Goal: Task Accomplishment & Management: Use online tool/utility

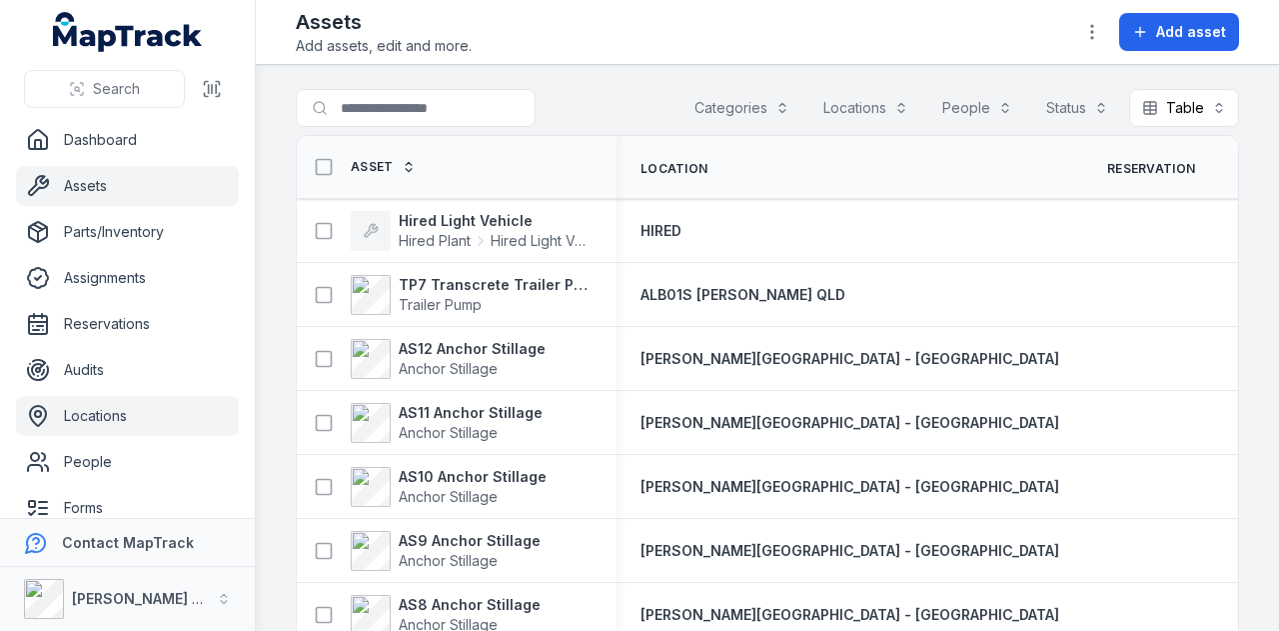
click at [158, 405] on link "Locations" at bounding box center [127, 416] width 223 height 40
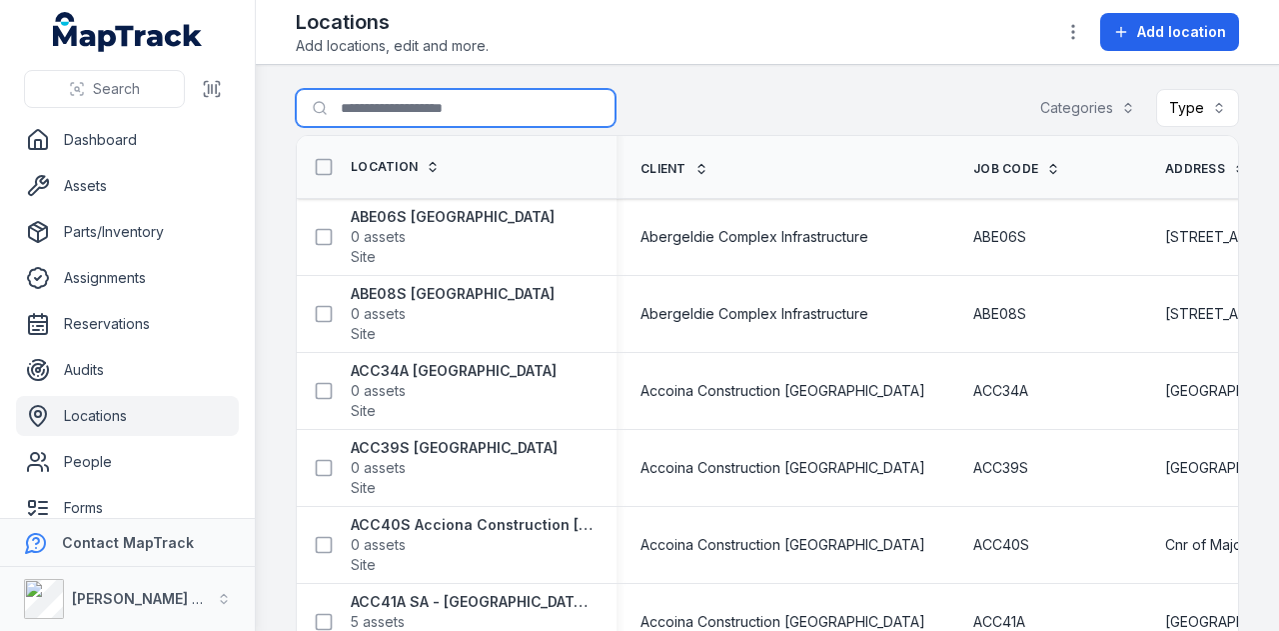
click at [466, 113] on input "Search for locations" at bounding box center [456, 108] width 320 height 38
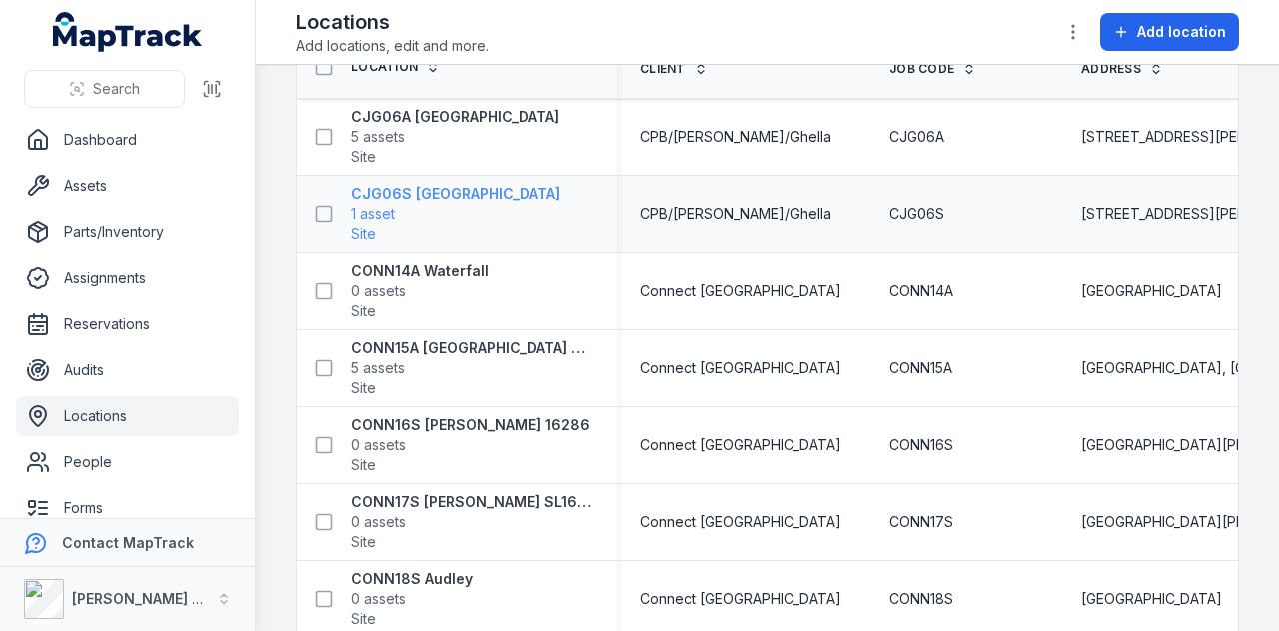
scroll to position [200, 0]
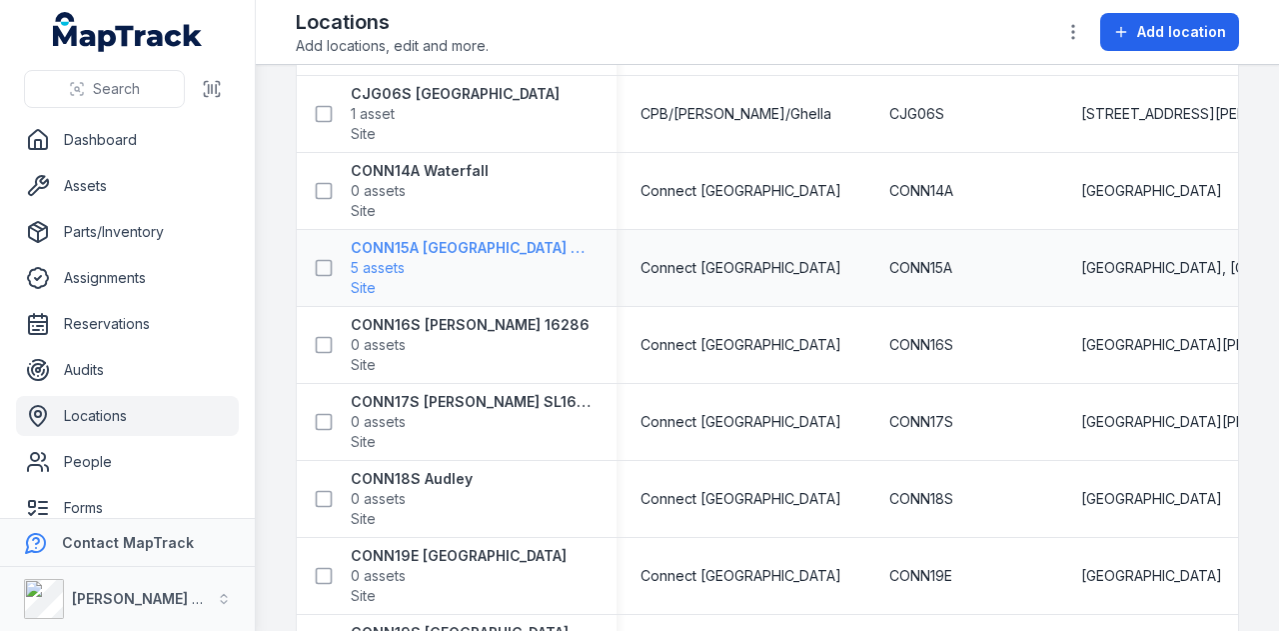
type input "****"
click at [498, 245] on strong "CONN15A [GEOGRAPHIC_DATA] By-Pass" at bounding box center [472, 248] width 242 height 20
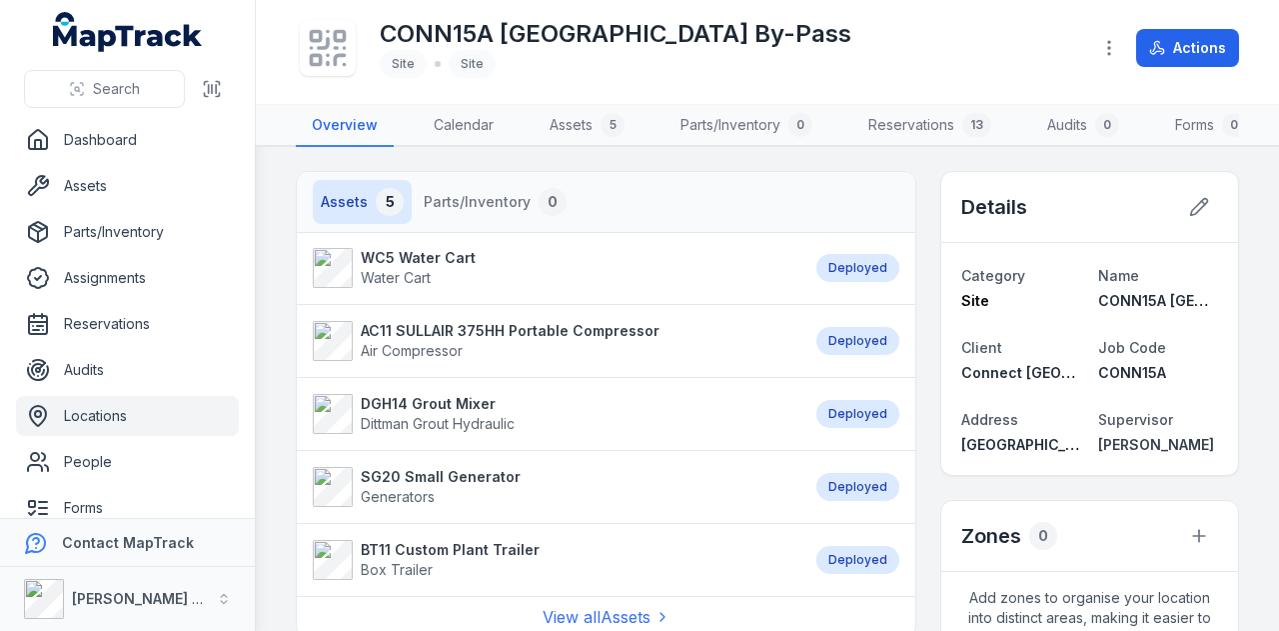
click at [488, 487] on strong "SG20 Small Generator" at bounding box center [441, 477] width 160 height 20
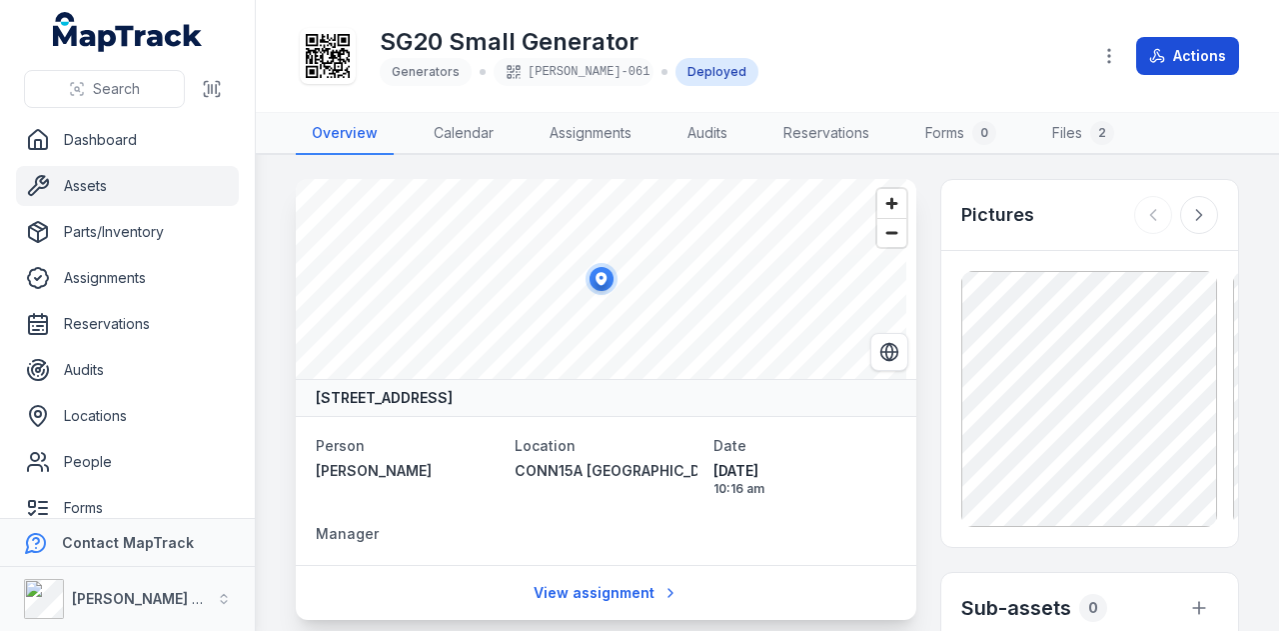
click at [1160, 68] on button "Actions" at bounding box center [1187, 56] width 103 height 38
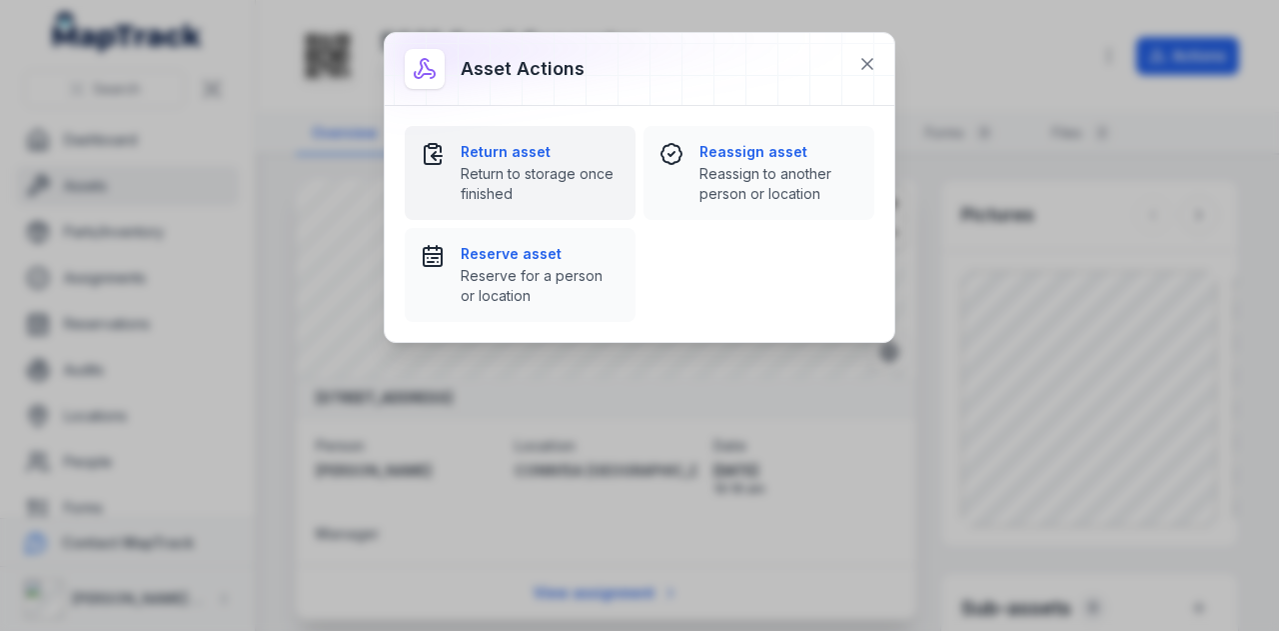
click at [605, 169] on span "Return to storage once finished" at bounding box center [540, 184] width 159 height 40
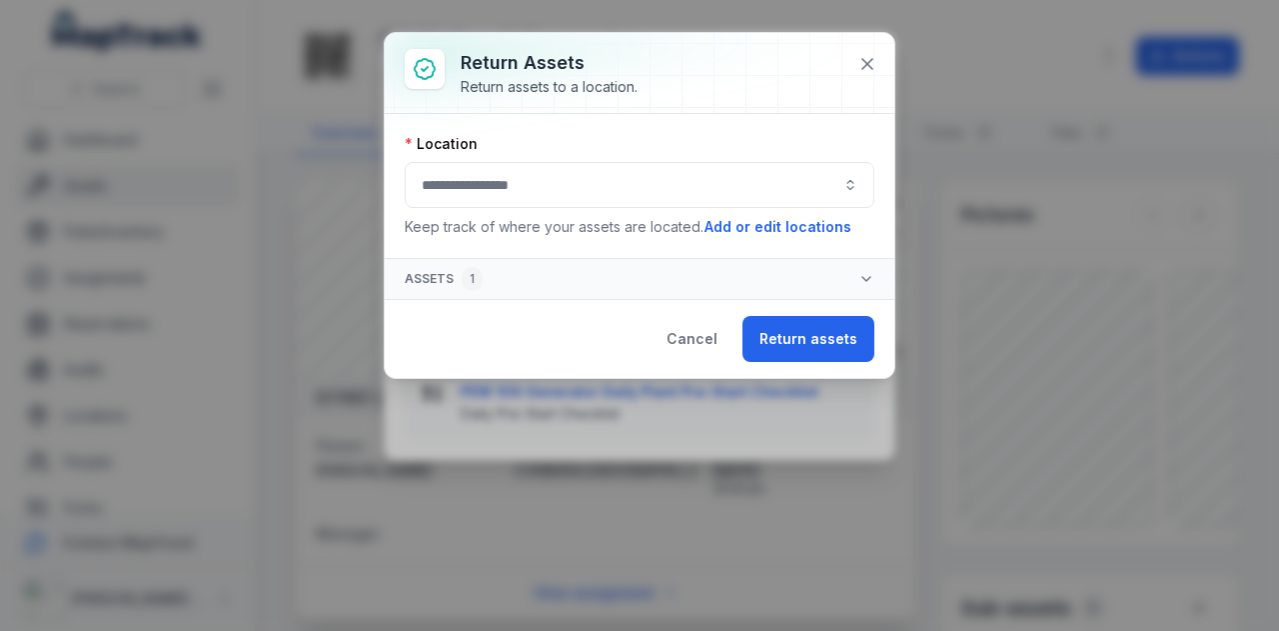
click at [602, 189] on button "button" at bounding box center [640, 185] width 470 height 46
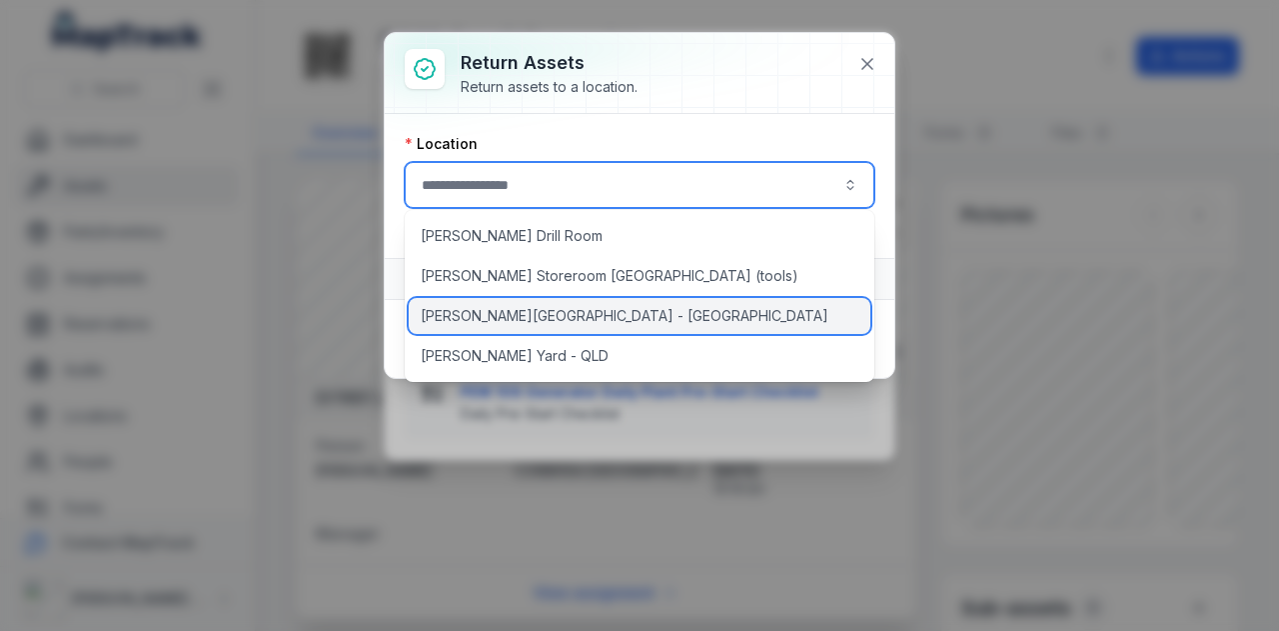
click at [569, 317] on div "[PERSON_NAME][GEOGRAPHIC_DATA] - [GEOGRAPHIC_DATA]" at bounding box center [640, 316] width 463 height 36
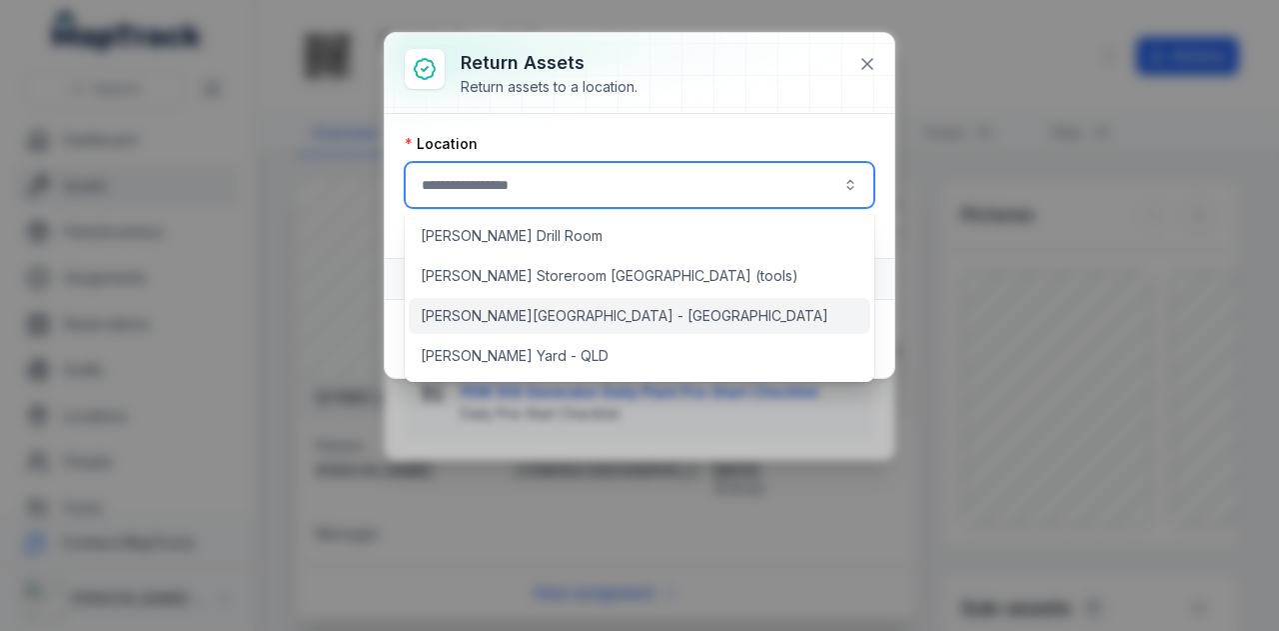
type input "**********"
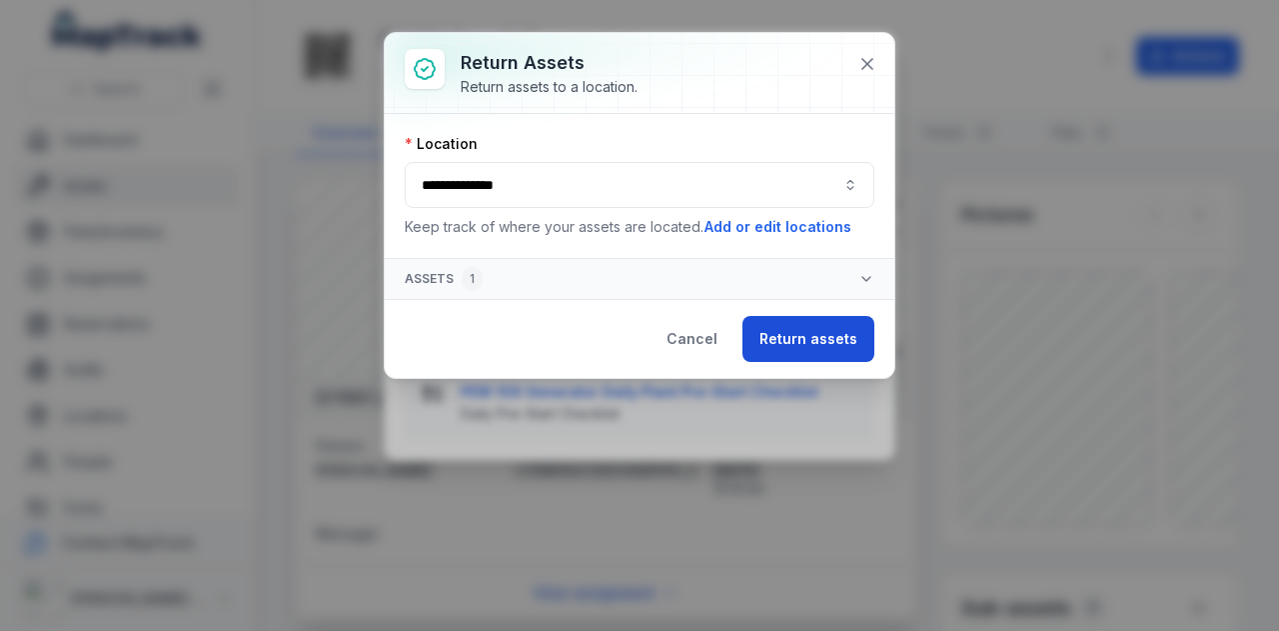
click at [829, 329] on button "Return assets" at bounding box center [809, 339] width 132 height 46
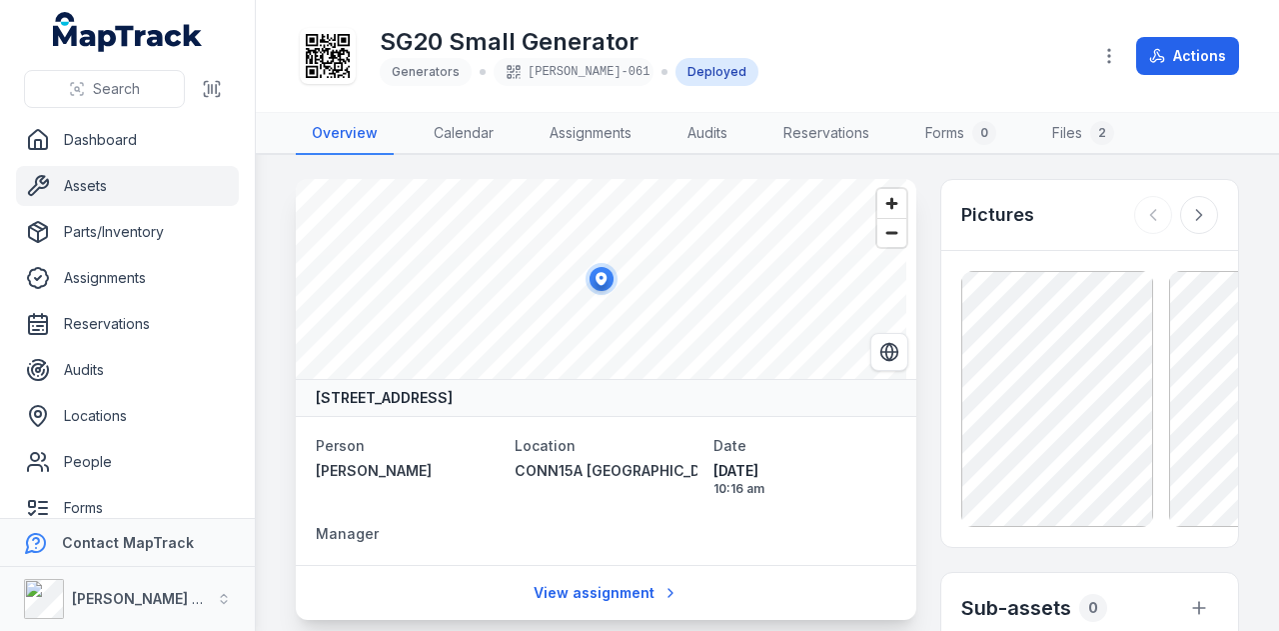
scroll to position [174, 0]
